Goal: Task Accomplishment & Management: Complete application form

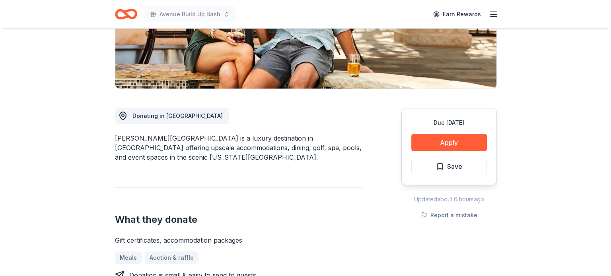
scroll to position [162, 0]
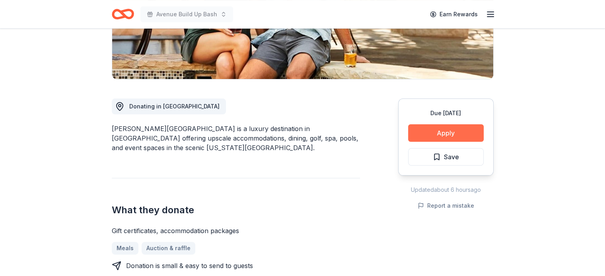
click at [415, 125] on button "Apply" at bounding box center [446, 132] width 76 height 17
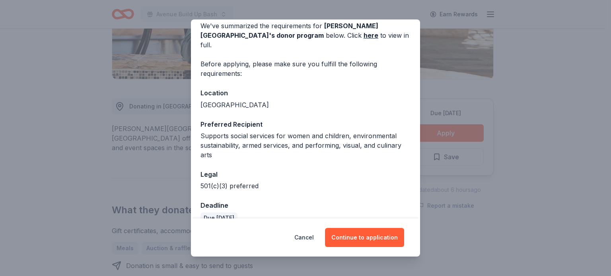
scroll to position [41, 0]
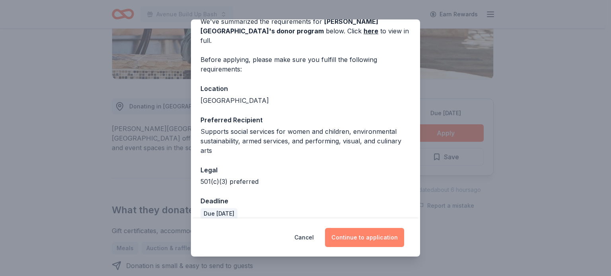
click at [371, 231] on button "Continue to application" at bounding box center [364, 237] width 79 height 19
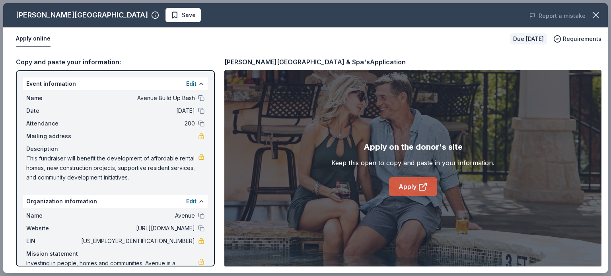
click at [407, 186] on link "Apply" at bounding box center [413, 186] width 48 height 19
click at [171, 18] on span "Save" at bounding box center [183, 15] width 25 height 10
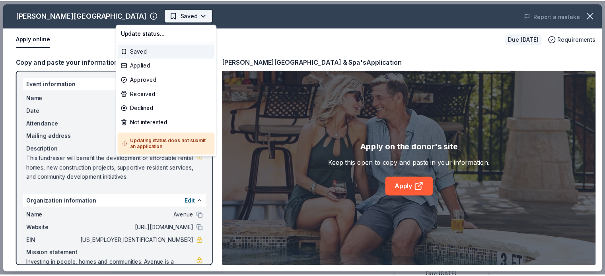
scroll to position [0, 0]
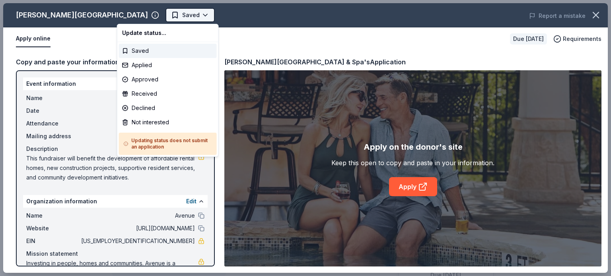
click at [146, 17] on body "Avenue Build Up Bash Saved Apply Due in 28 days Share La Cantera Resort & Spa N…" at bounding box center [302, 138] width 605 height 276
click at [137, 72] on div "Approved" at bounding box center [168, 79] width 98 height 14
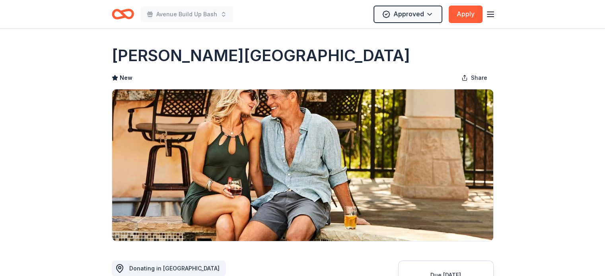
click at [138, 66] on div "La Cantera Resort & Spa New Share" at bounding box center [303, 143] width 382 height 197
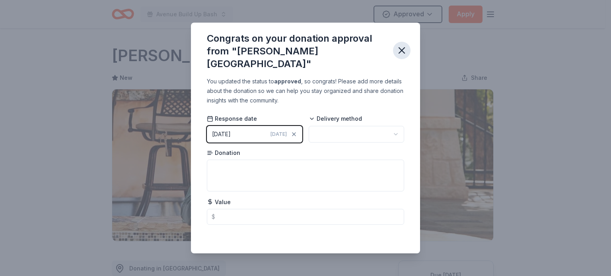
click at [401, 50] on icon "button" at bounding box center [402, 51] width 6 height 6
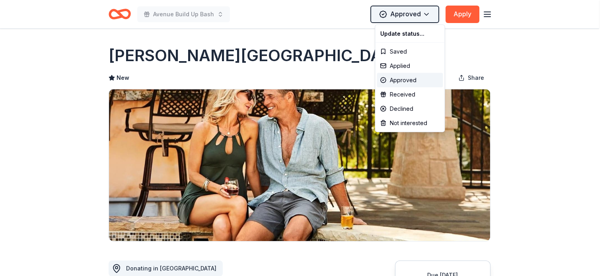
click at [421, 19] on html "Avenue Build Up Bash Approved Apply Due in 28 days Share La Cantera Resort & Sp…" at bounding box center [302, 138] width 605 height 276
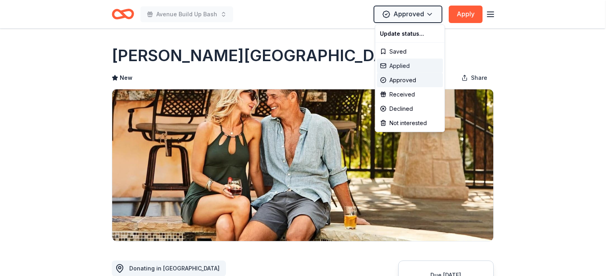
click at [400, 60] on div "Applied" at bounding box center [410, 66] width 66 height 14
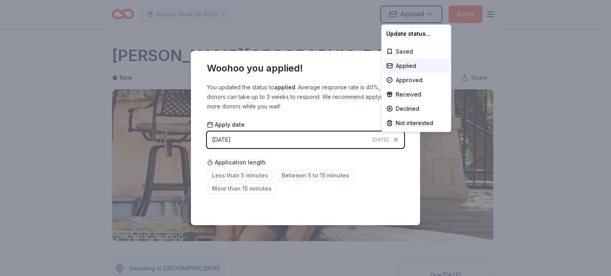
click at [289, 178] on html "Avenue Build Up Bash Applied Apply Due in 28 days Share La Cantera Resort & Spa…" at bounding box center [305, 138] width 611 height 276
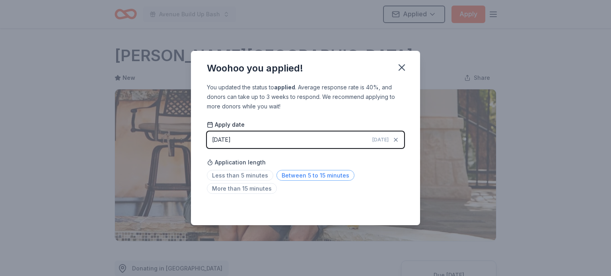
click at [321, 178] on span "Between 5 to 15 minutes" at bounding box center [315, 175] width 78 height 11
click at [401, 64] on icon "button" at bounding box center [401, 67] width 11 height 11
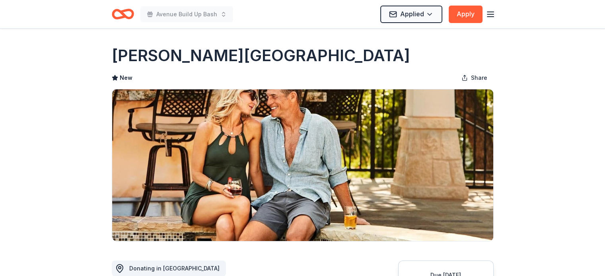
click at [120, 16] on icon "Home" at bounding box center [119, 14] width 12 height 8
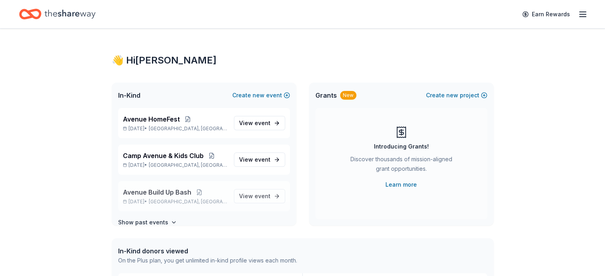
click at [149, 186] on div "Avenue Build Up Bash Oct 08, 2025 • Houston, TX View event" at bounding box center [204, 196] width 172 height 30
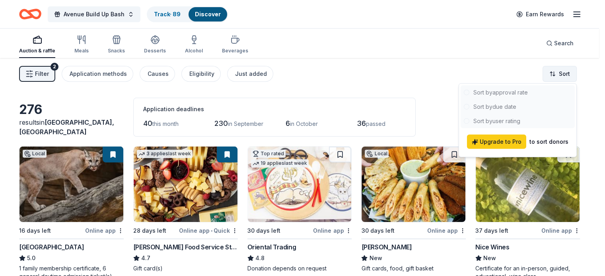
click at [557, 78] on html "Avenue Build Up Bash Track · 89 Discover Earn Rewards Auction & raffle Meals Sn…" at bounding box center [302, 138] width 605 height 276
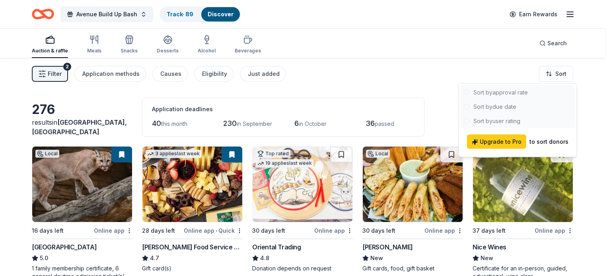
click at [45, 74] on html "Avenue Build Up Bash Track · 89 Discover Earn Rewards Auction & raffle Meals Sn…" at bounding box center [305, 138] width 611 height 276
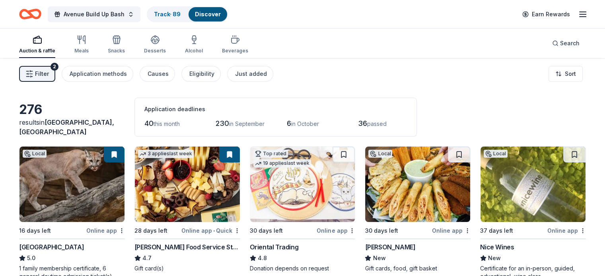
click at [33, 74] on icon "button" at bounding box center [29, 74] width 8 height 8
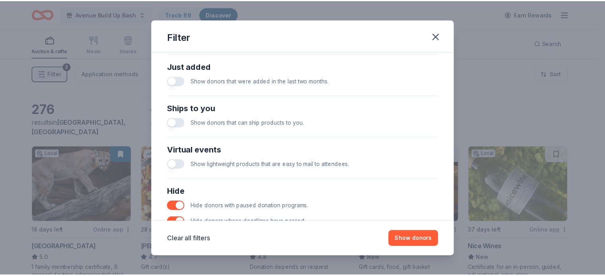
scroll to position [326, 0]
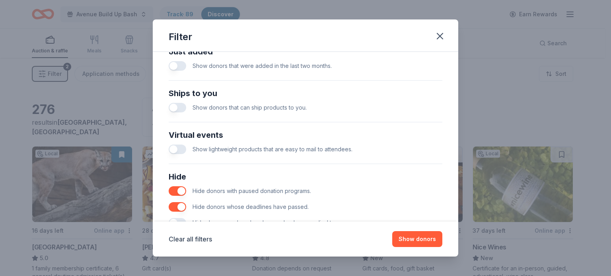
click at [183, 68] on button "button" at bounding box center [177, 66] width 17 height 10
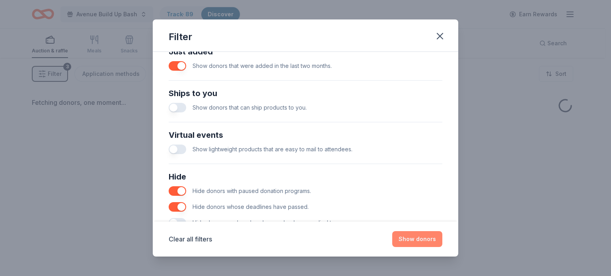
click at [416, 241] on button "Show donors" at bounding box center [417, 239] width 50 height 16
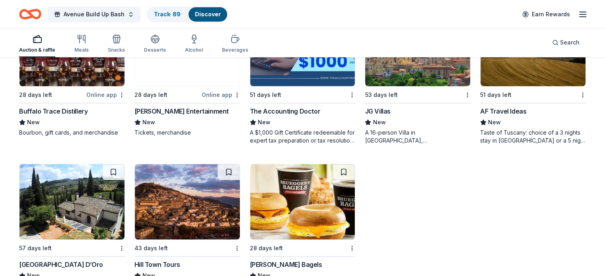
scroll to position [633, 0]
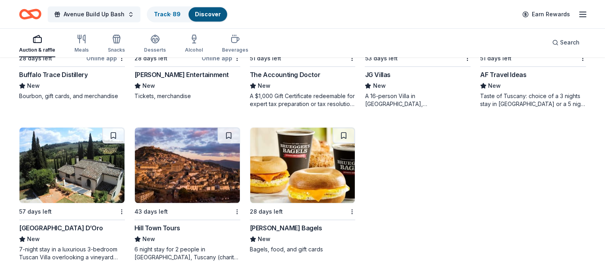
click at [213, 214] on div "43 days left" at bounding box center [182, 212] width 96 height 10
click at [77, 162] on img at bounding box center [71, 166] width 105 height 76
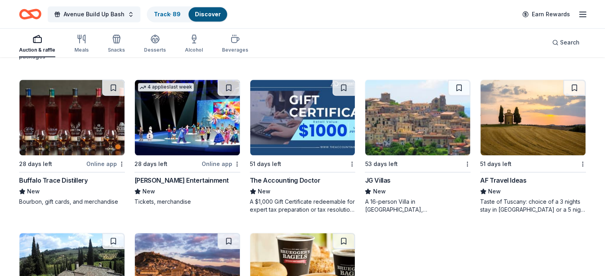
scroll to position [526, 0]
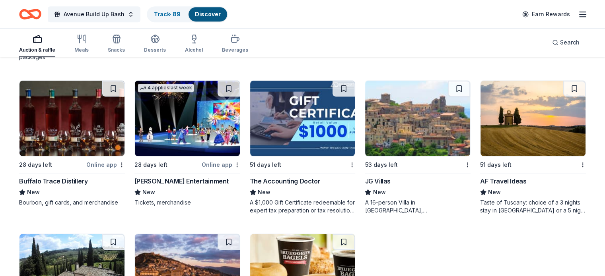
click at [433, 117] on img at bounding box center [417, 119] width 105 height 76
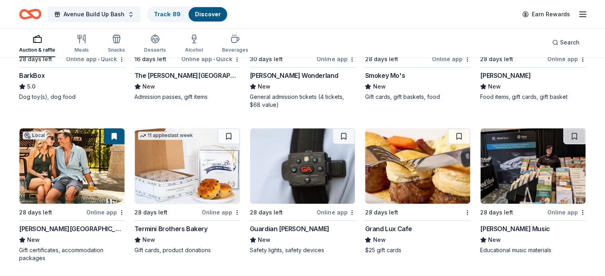
scroll to position [324, 0]
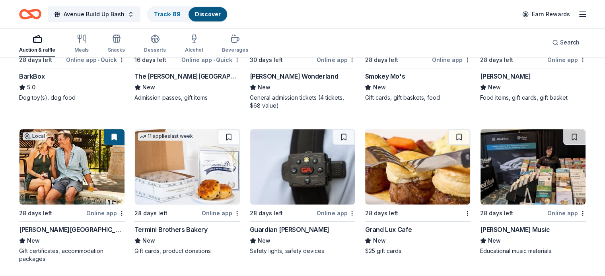
click at [537, 173] on img at bounding box center [532, 167] width 105 height 76
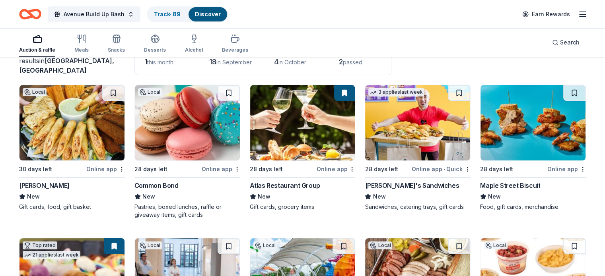
scroll to position [56, 0]
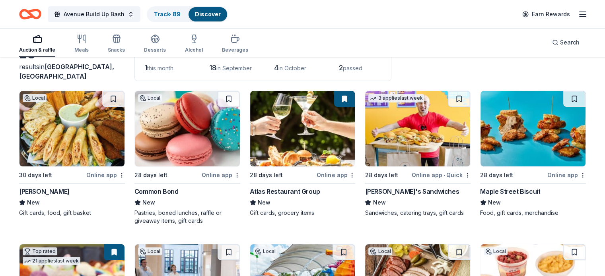
click at [602, 52] on div "Auction & raffle Meals Snacks Desserts Alcohol Beverages Search" at bounding box center [302, 42] width 605 height 29
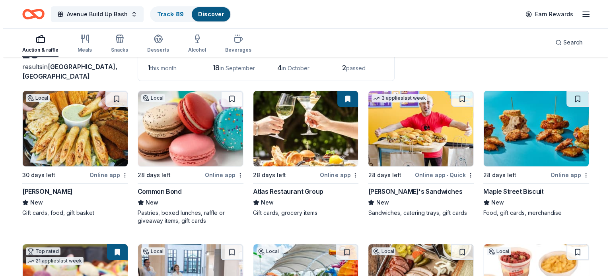
scroll to position [0, 0]
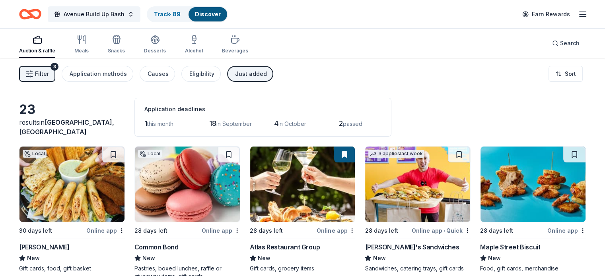
click at [37, 74] on button "Filter 3" at bounding box center [37, 74] width 36 height 16
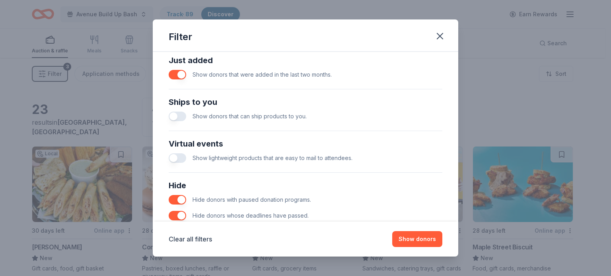
scroll to position [315, 0]
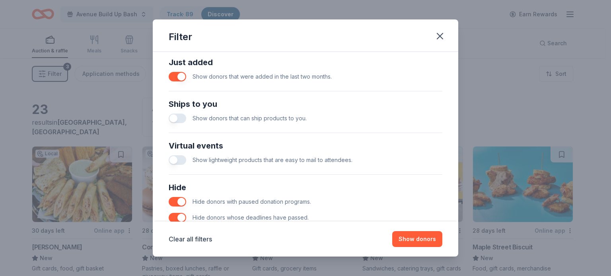
click at [173, 77] on button "button" at bounding box center [177, 77] width 17 height 10
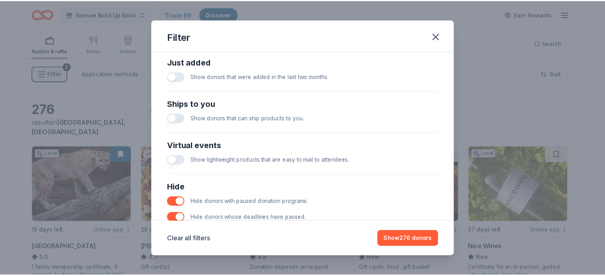
scroll to position [353, 0]
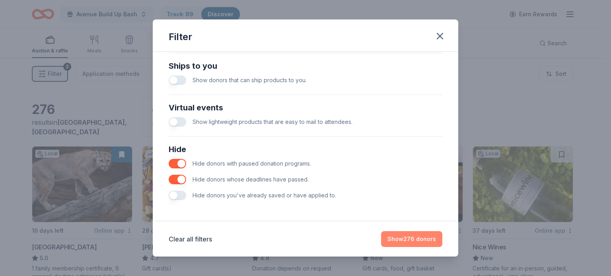
click at [418, 235] on button "Show 276 donors" at bounding box center [411, 239] width 61 height 16
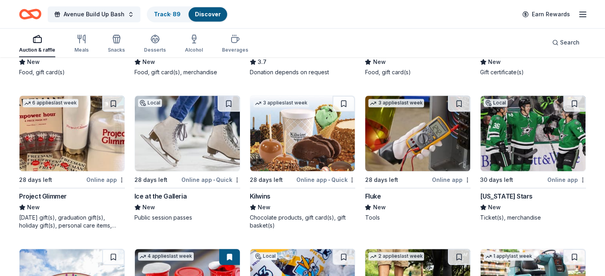
scroll to position [3530, 0]
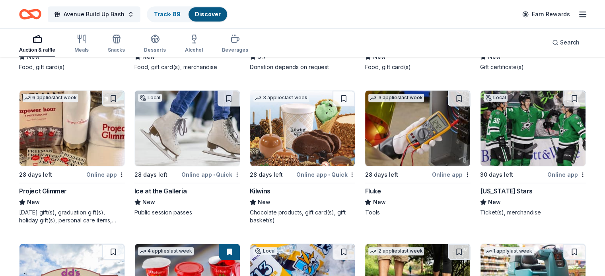
click at [91, 138] on img at bounding box center [71, 129] width 105 height 76
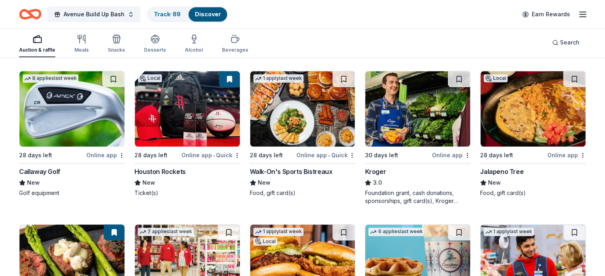
scroll to position [3983, 0]
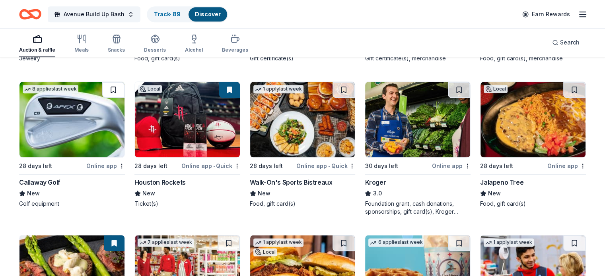
click at [119, 96] on button at bounding box center [113, 90] width 22 height 16
click at [119, 96] on button at bounding box center [114, 90] width 21 height 16
click at [72, 122] on img at bounding box center [71, 120] width 105 height 76
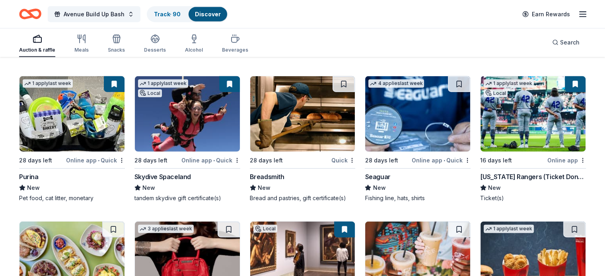
scroll to position [4908, 0]
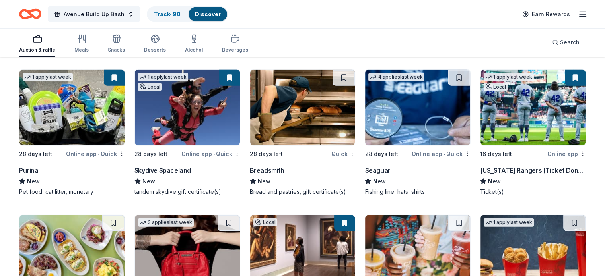
click at [99, 127] on img at bounding box center [71, 108] width 105 height 76
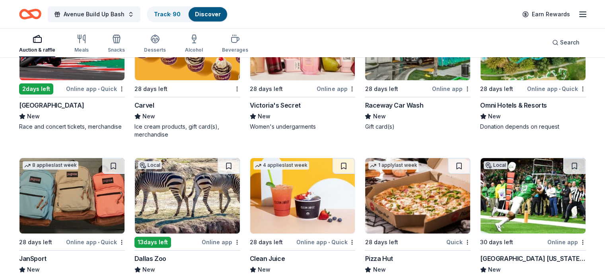
scroll to position [6026, 0]
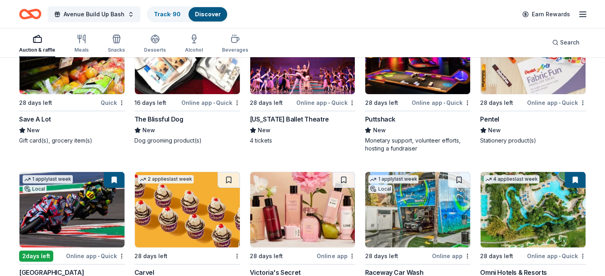
click at [550, 232] on img at bounding box center [532, 210] width 105 height 76
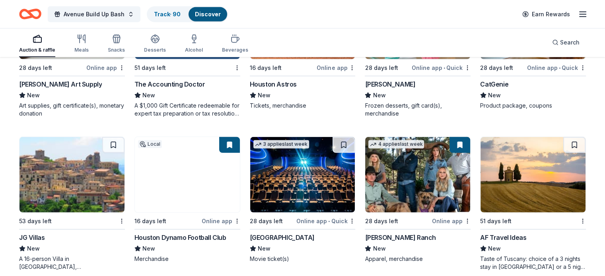
scroll to position [2290, 0]
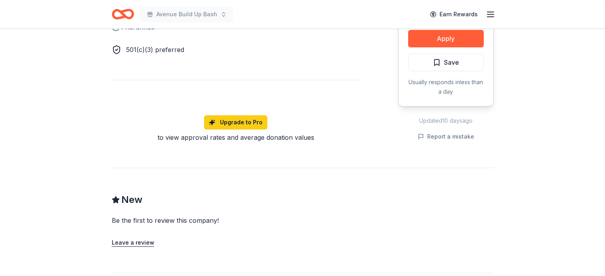
scroll to position [540, 0]
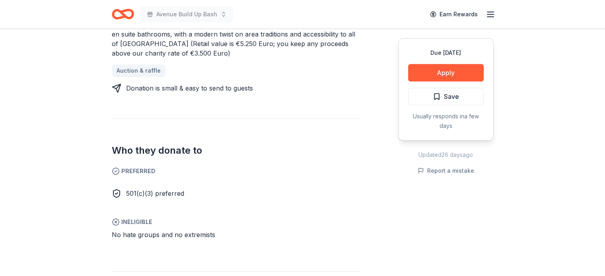
scroll to position [379, 0]
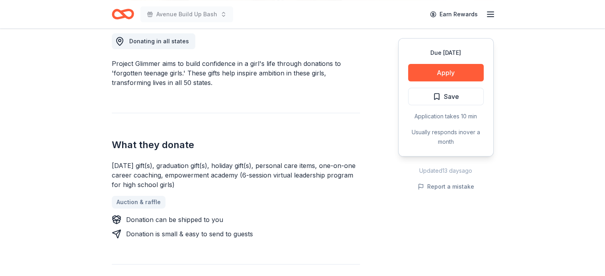
scroll to position [230, 0]
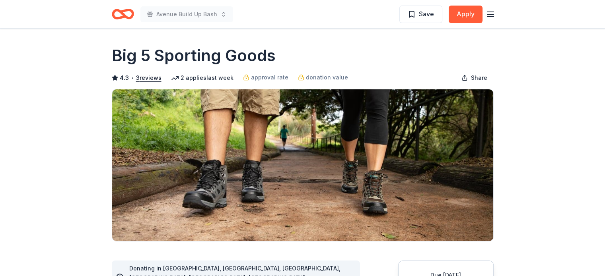
drag, startPoint x: 110, startPoint y: 55, endPoint x: 278, endPoint y: 64, distance: 168.8
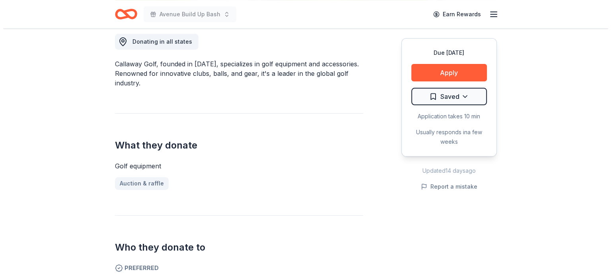
scroll to position [240, 0]
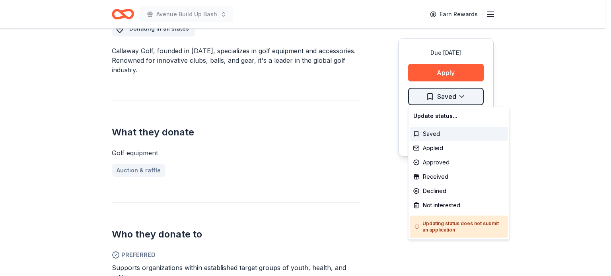
click at [437, 150] on div "Applied" at bounding box center [459, 148] width 98 height 14
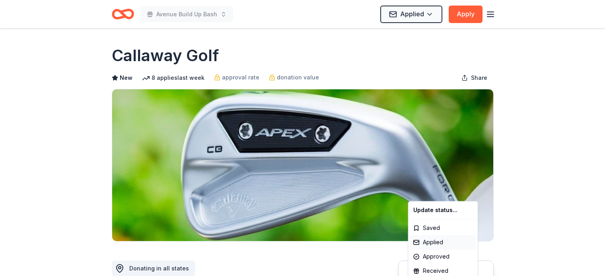
scroll to position [0, 0]
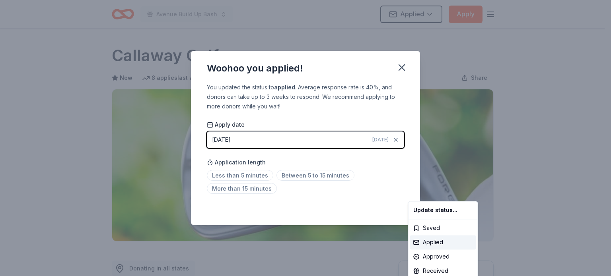
click at [239, 190] on html "Avenue Build Up Bash Applied Apply Due in 28 days Share Callaway Golf New 8 app…" at bounding box center [305, 138] width 611 height 276
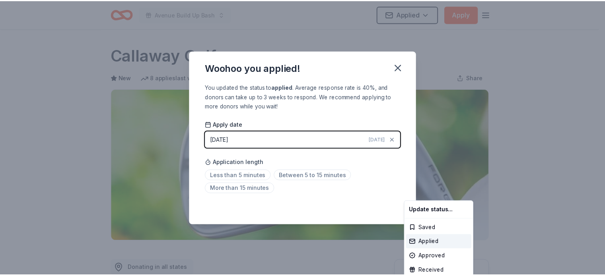
scroll to position [181, 0]
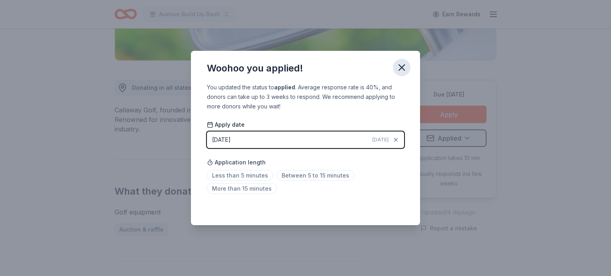
click at [399, 69] on icon "button" at bounding box center [401, 67] width 11 height 11
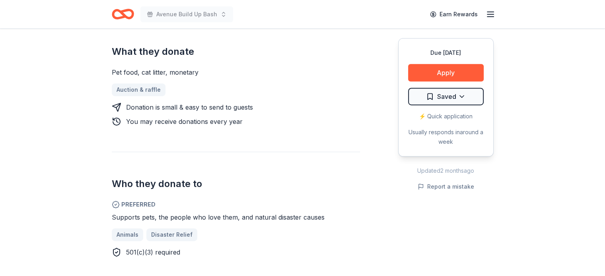
scroll to position [320, 0]
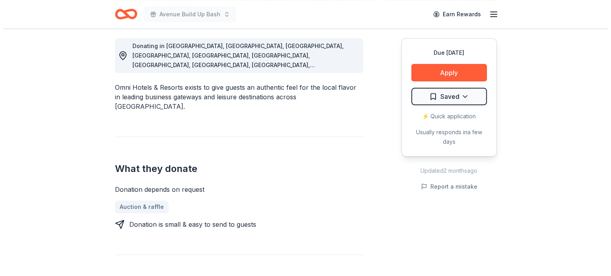
scroll to position [227, 0]
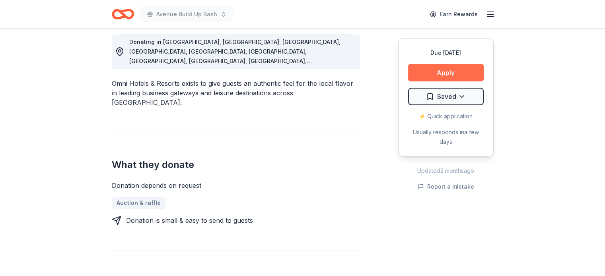
click at [448, 68] on button "Apply" at bounding box center [446, 72] width 76 height 17
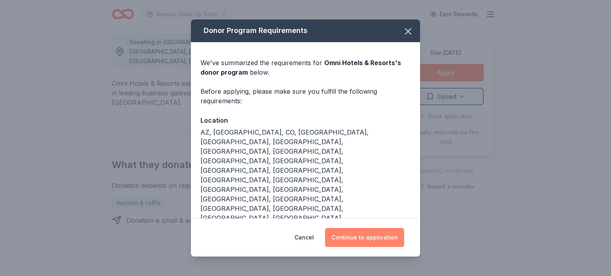
click at [383, 241] on button "Continue to application" at bounding box center [364, 237] width 79 height 19
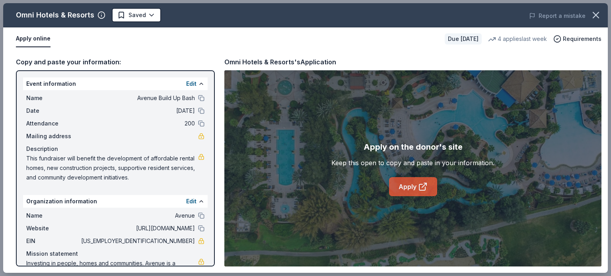
click at [411, 195] on link "Apply" at bounding box center [413, 186] width 48 height 19
